Goal: Task Accomplishment & Management: Manage account settings

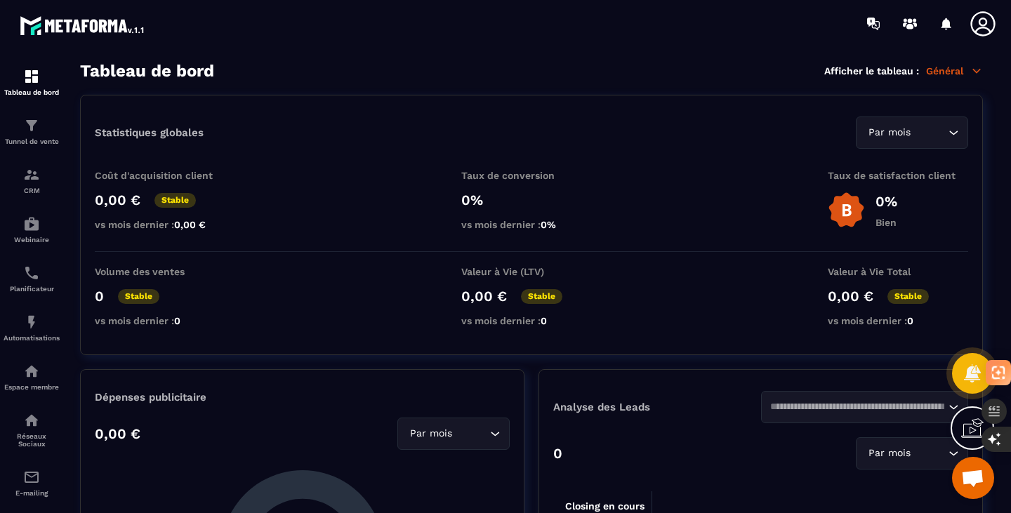
click at [973, 20] on icon at bounding box center [983, 24] width 28 height 28
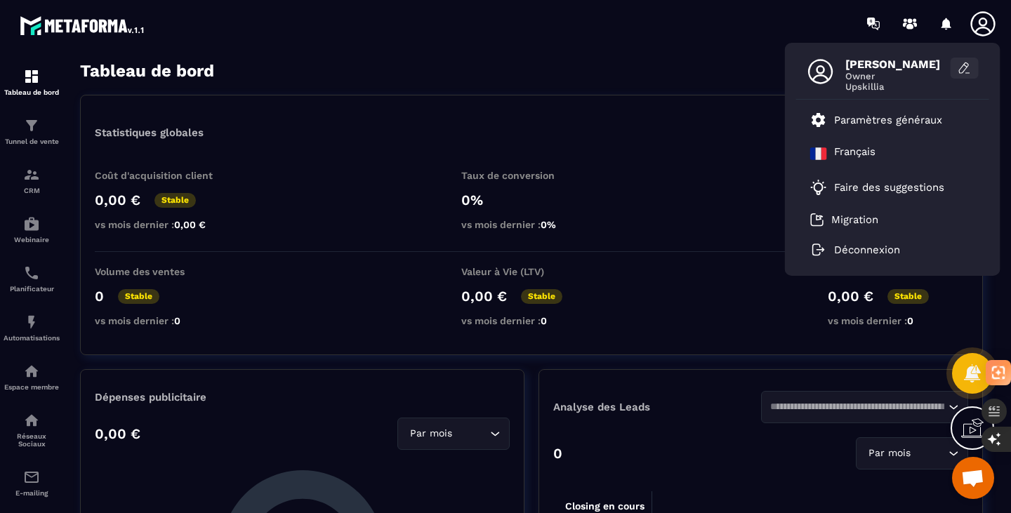
click at [976, 70] on button at bounding box center [965, 68] width 28 height 21
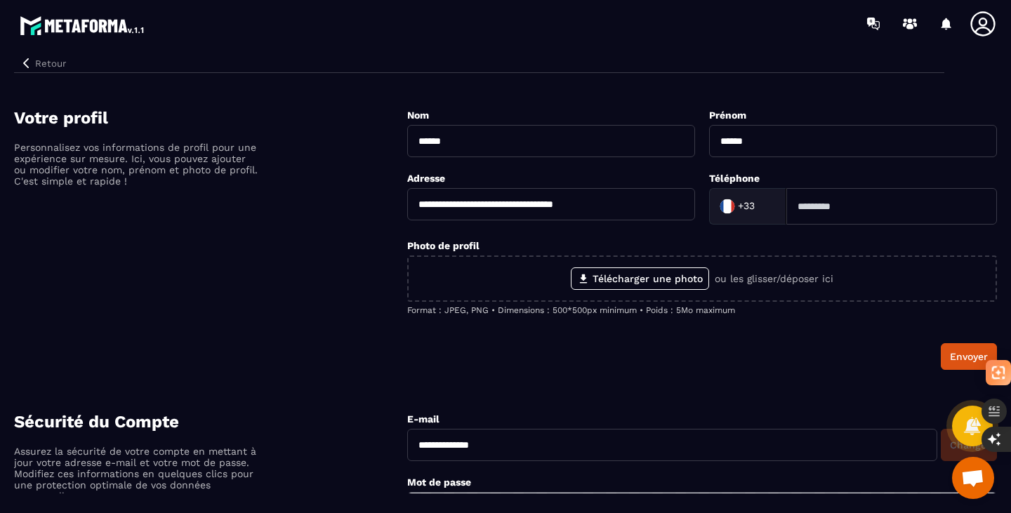
click at [988, 27] on icon at bounding box center [983, 24] width 28 height 28
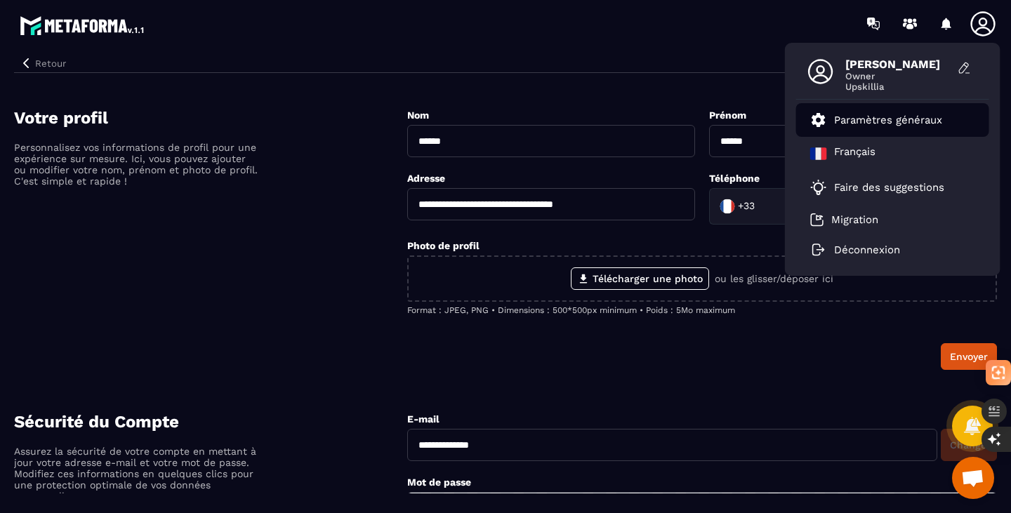
click at [900, 114] on p "Paramètres généraux" at bounding box center [888, 120] width 108 height 13
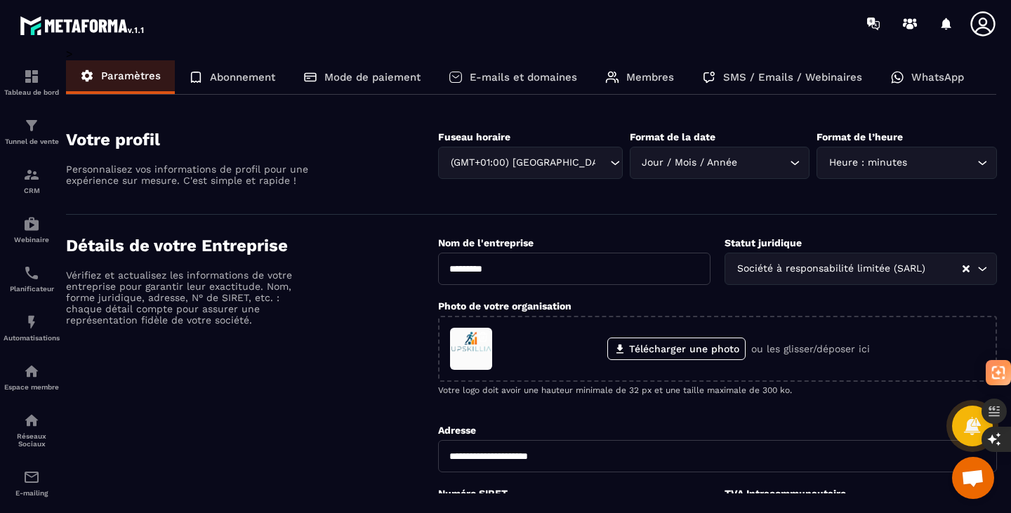
click at [646, 79] on p "Membres" at bounding box center [650, 77] width 48 height 13
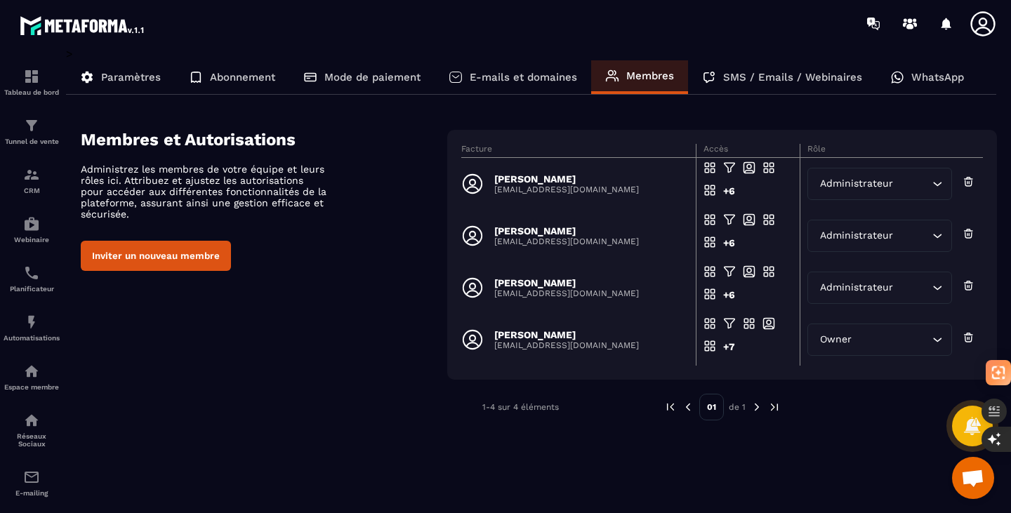
click at [181, 259] on button "Inviter un nouveau membre" at bounding box center [156, 256] width 150 height 30
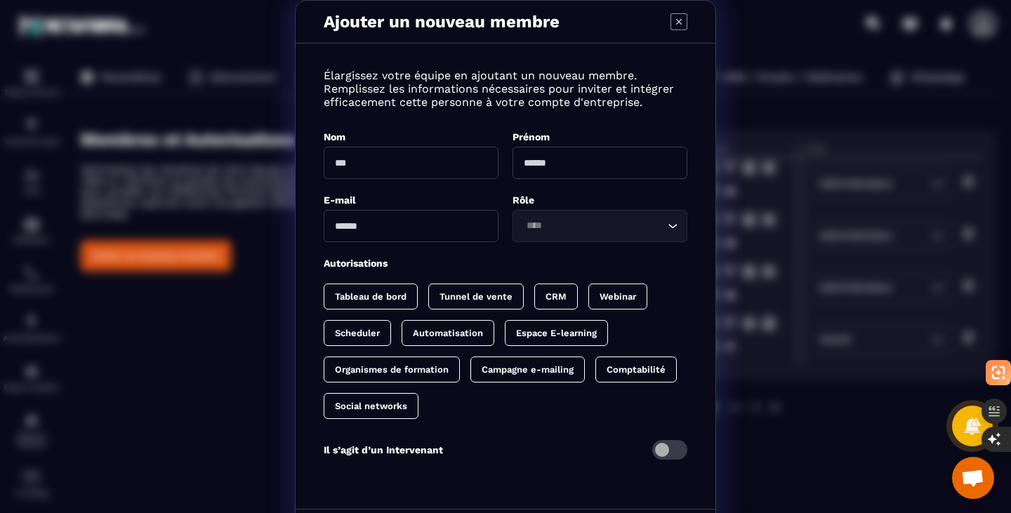
click at [373, 166] on input "Modal window" at bounding box center [411, 163] width 175 height 32
type input "**********"
